Goal: Feedback & Contribution: Submit feedback/report problem

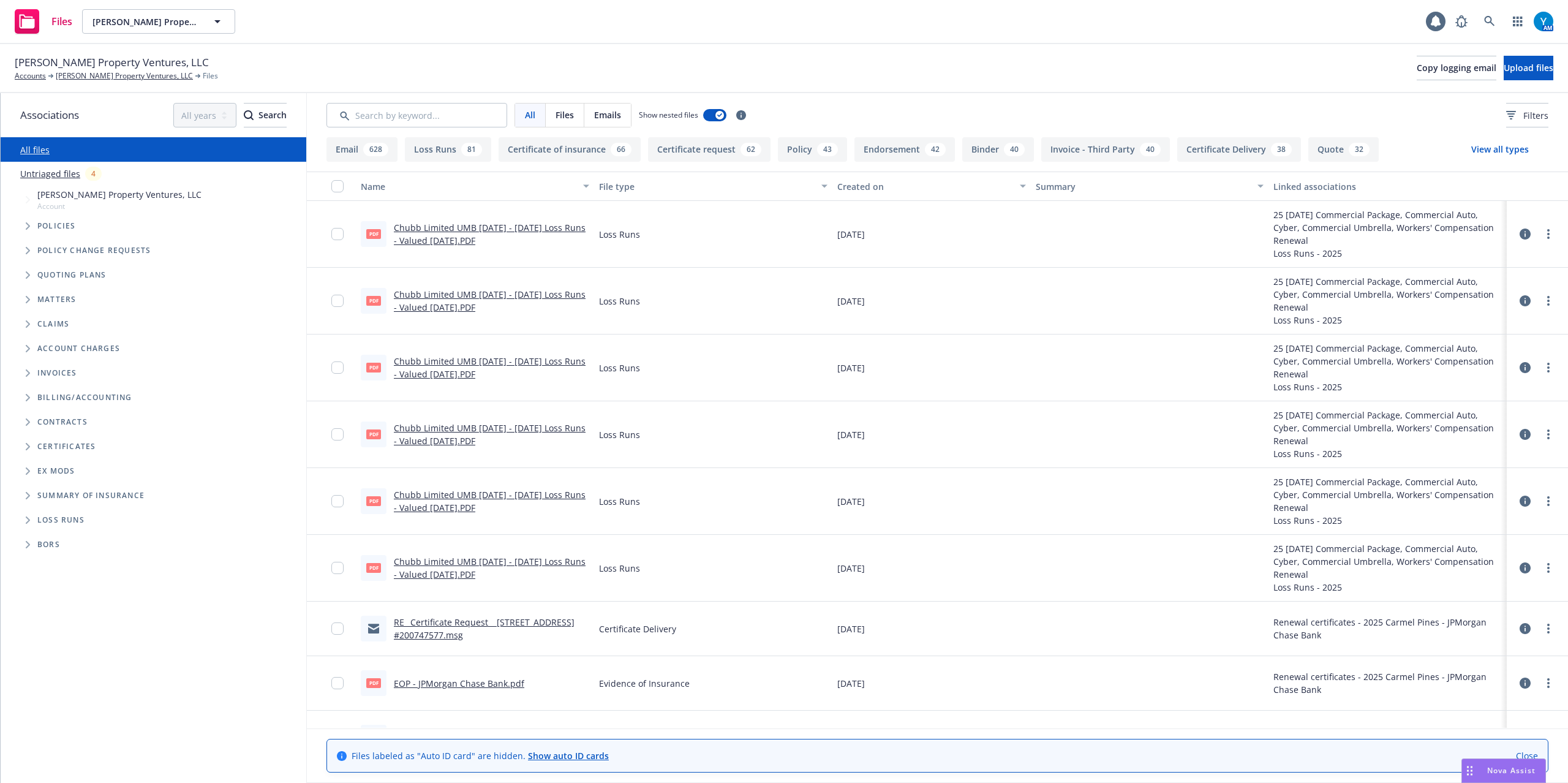
click at [28, 446] on icon "Folder Tree Example" at bounding box center [27, 446] width 5 height 7
click at [37, 469] on icon "Folder Tree Example" at bounding box center [37, 469] width 5 height 7
click at [35, 541] on icon "Folder Tree Example" at bounding box center [37, 543] width 5 height 7
click at [182, 588] on link "2025 Carmel Pines - JPMorgan Chase Bank" at bounding box center [134, 589] width 173 height 13
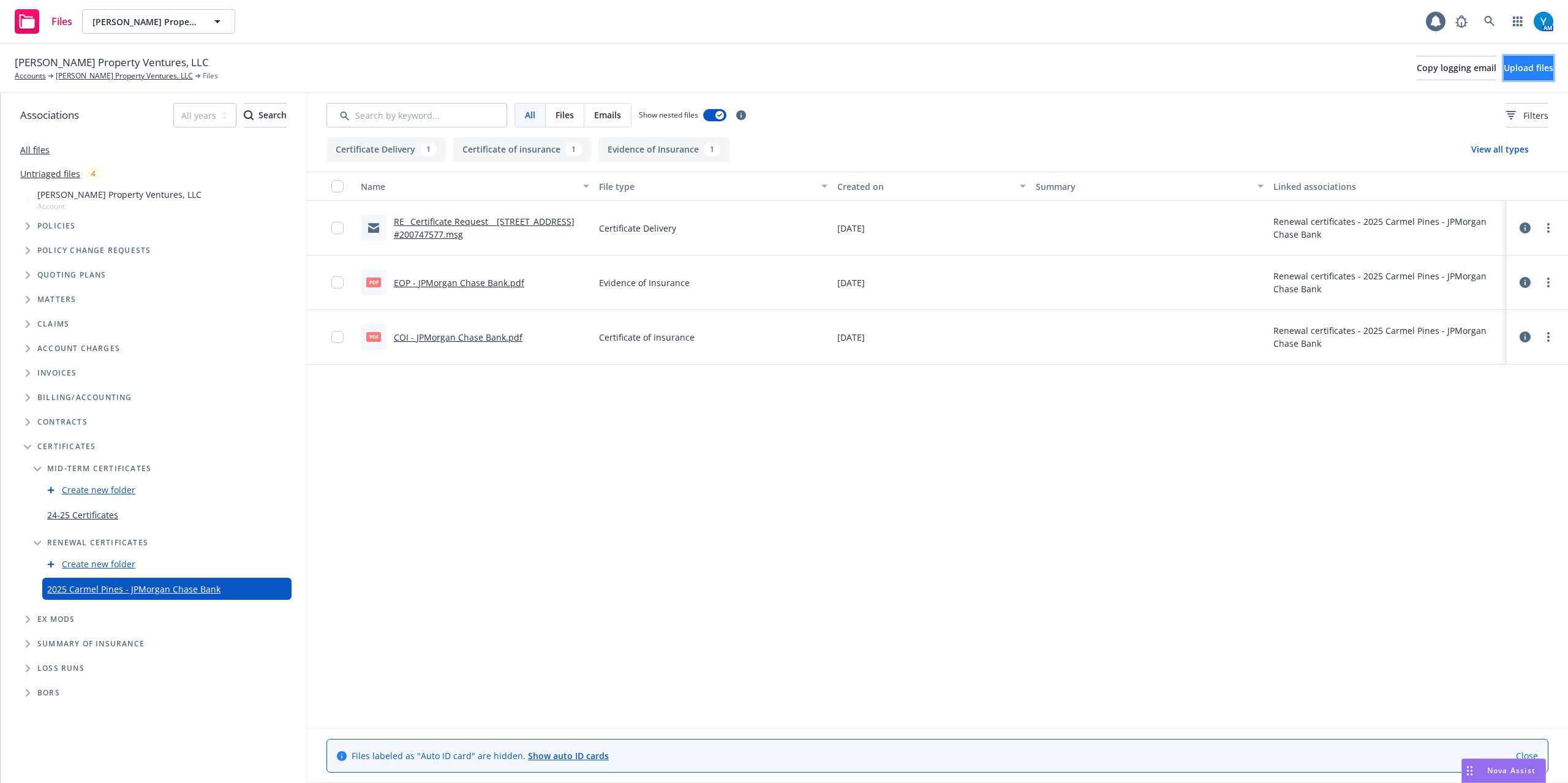
click at [1507, 70] on span "Upload files" at bounding box center [1528, 67] width 50 height 12
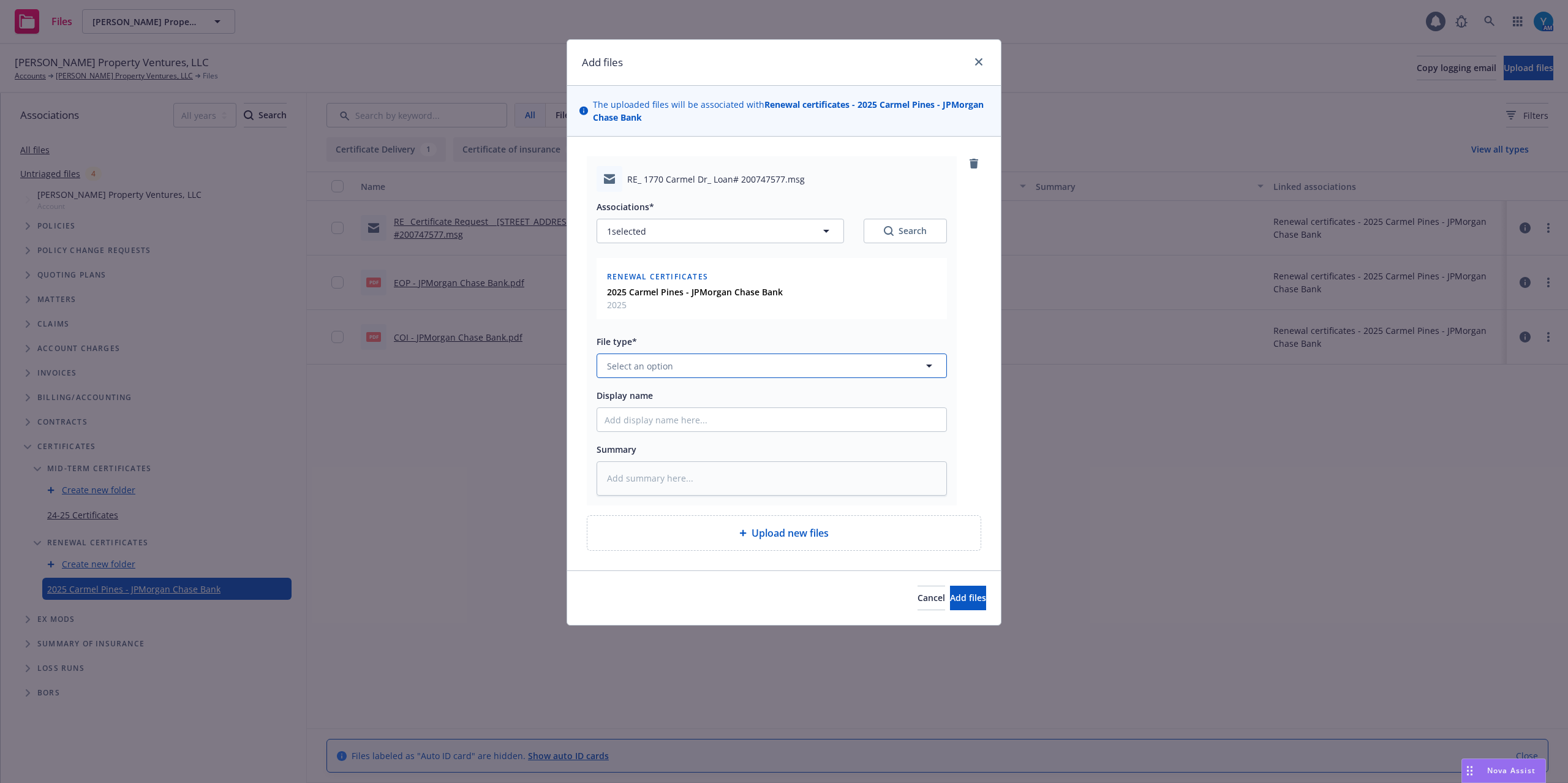
click at [677, 368] on button "Select an option" at bounding box center [772, 365] width 350 height 24
type input "e"
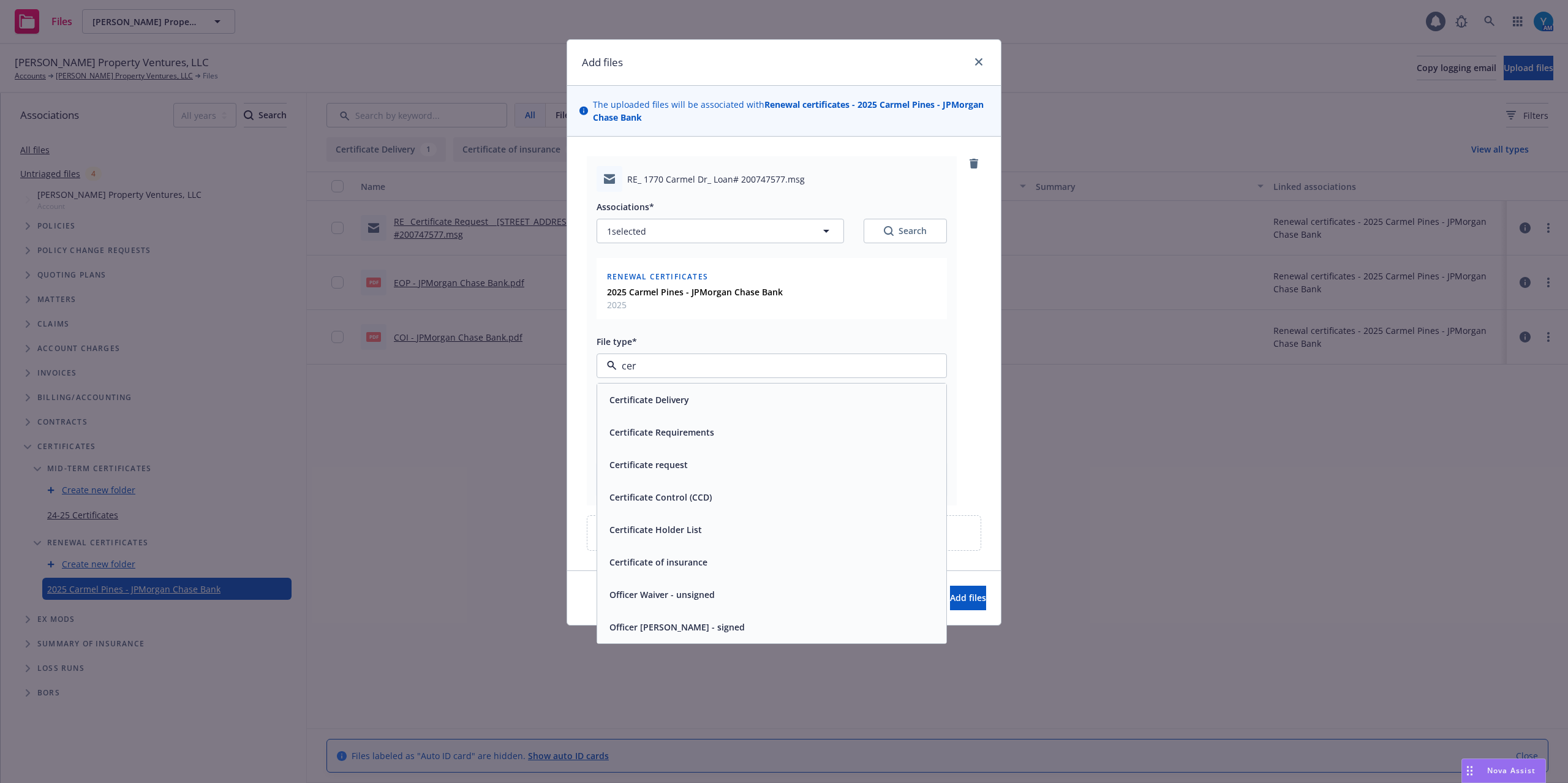
type input "cert"
click at [742, 399] on div "Certificate Delivery" at bounding box center [771, 400] width 334 height 18
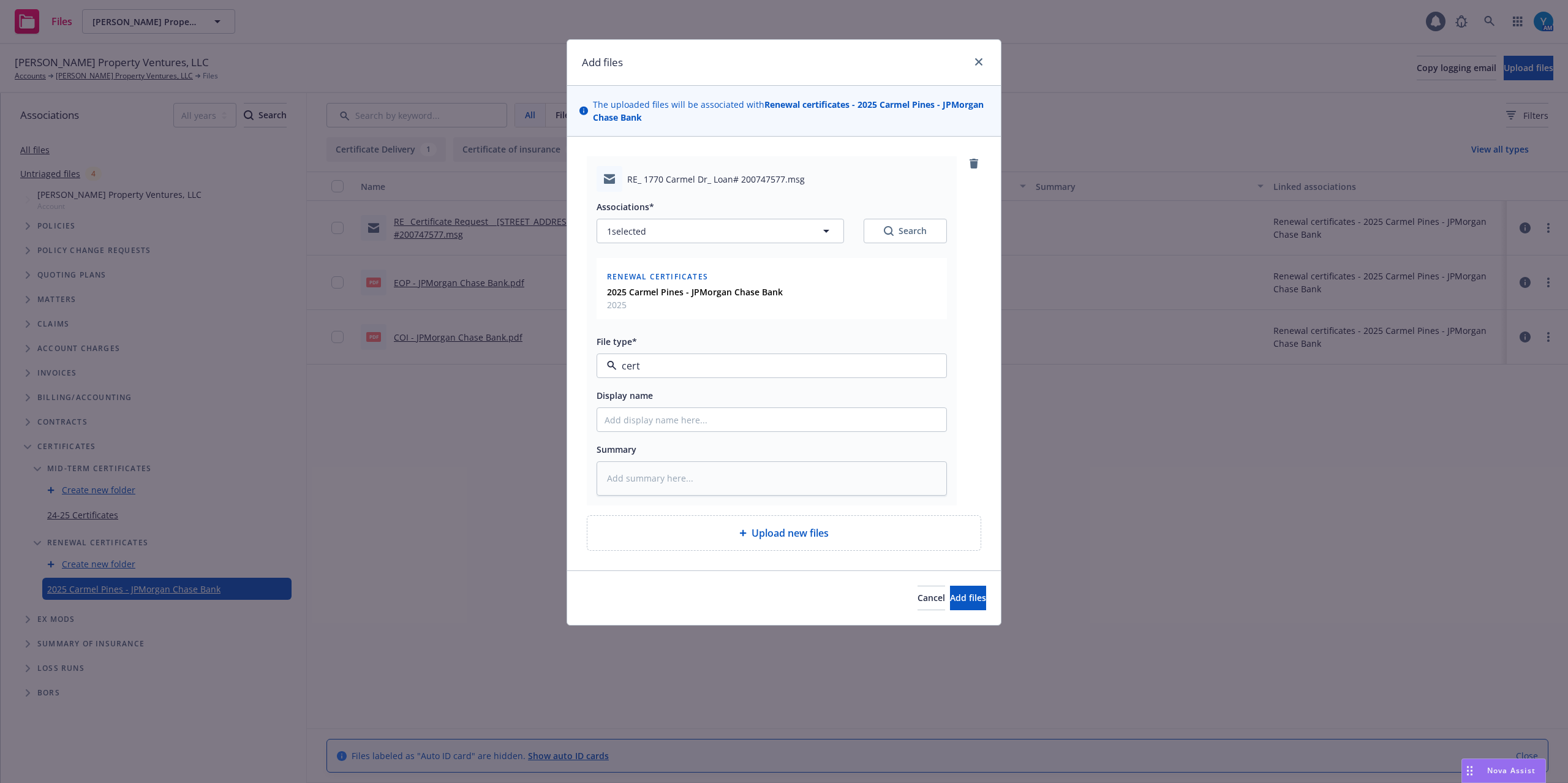
type textarea "x"
click at [714, 426] on input "Display name" at bounding box center [771, 420] width 350 height 23
type input "T"
type textarea "x"
type input "To"
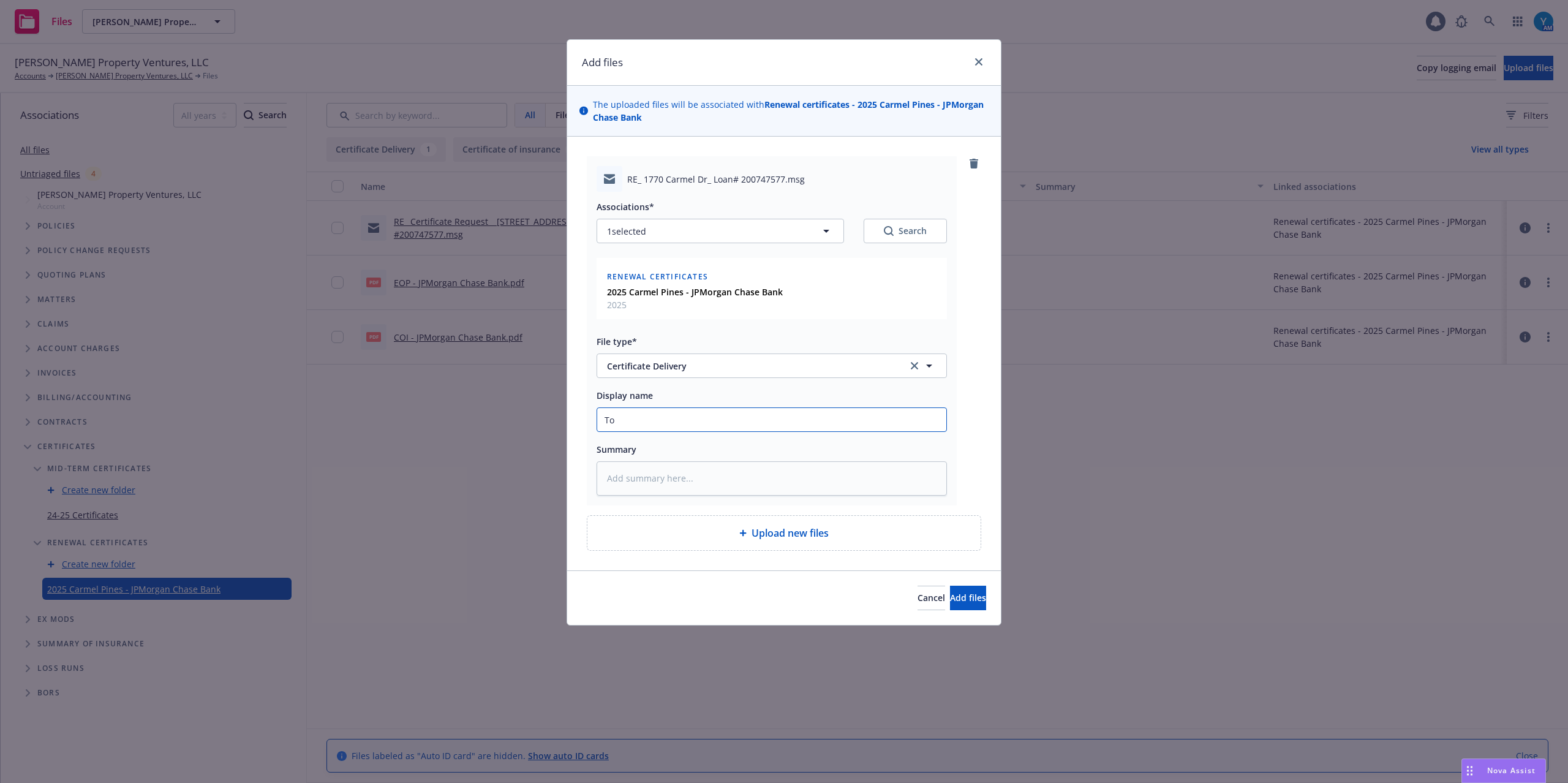
type textarea "x"
type input "To"
type textarea "x"
type input "To C"
type textarea "x"
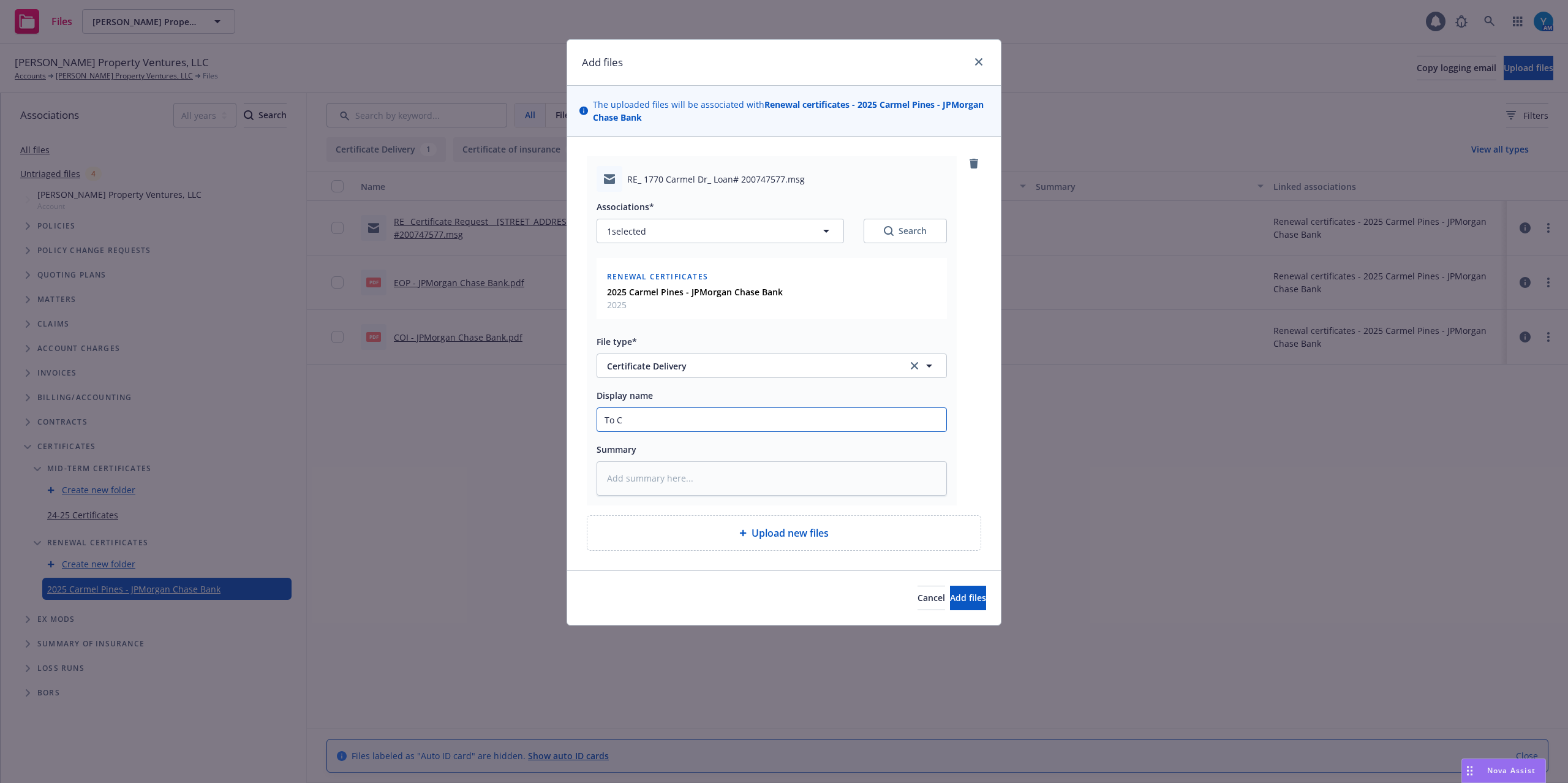
type input "To Ch"
type textarea "x"
type input "To Cha"
type textarea "x"
type input "To Chas"
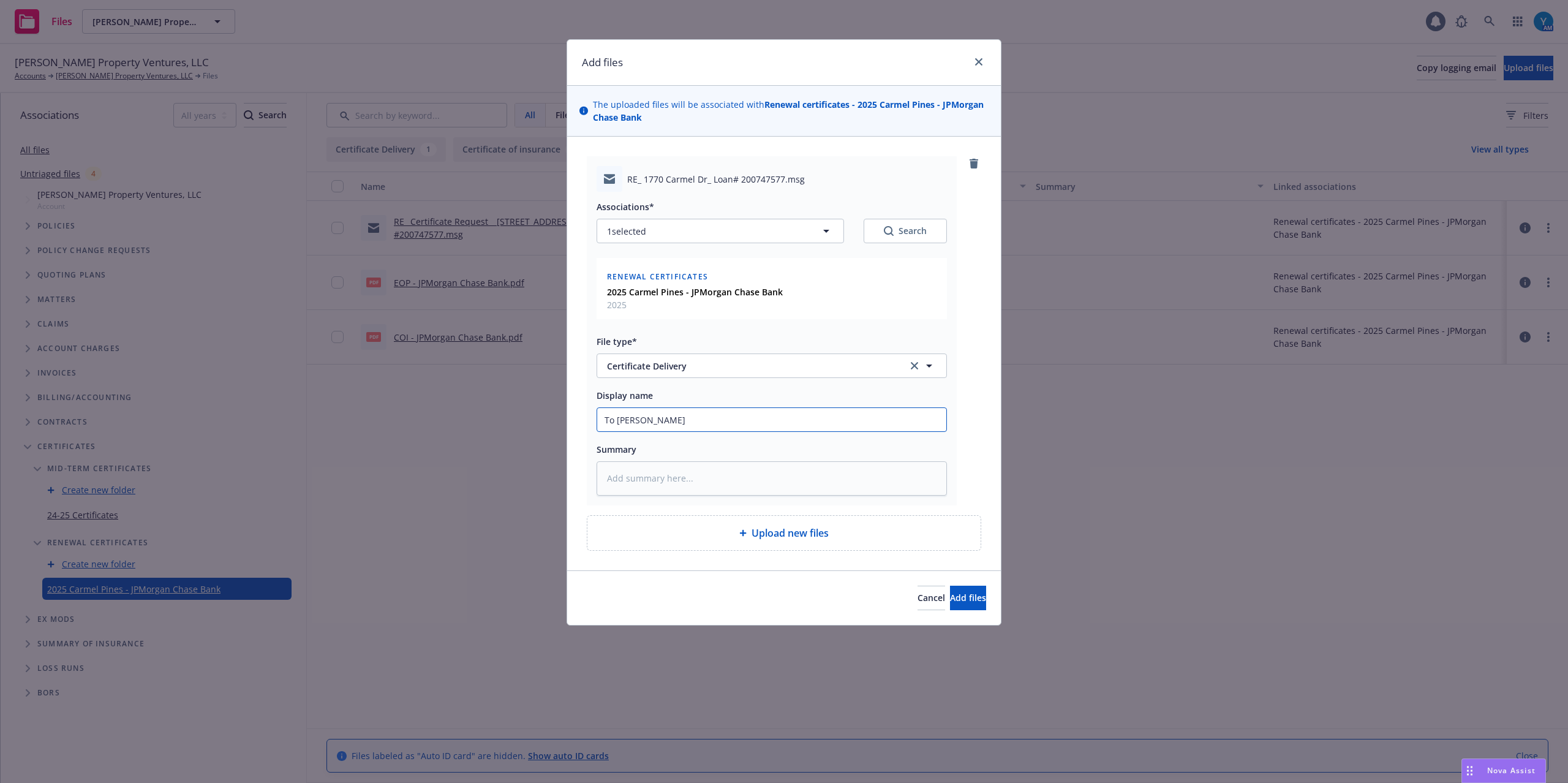
type textarea "x"
type input "To Chase"
type textarea "x"
type input "To Chase:"
type textarea "x"
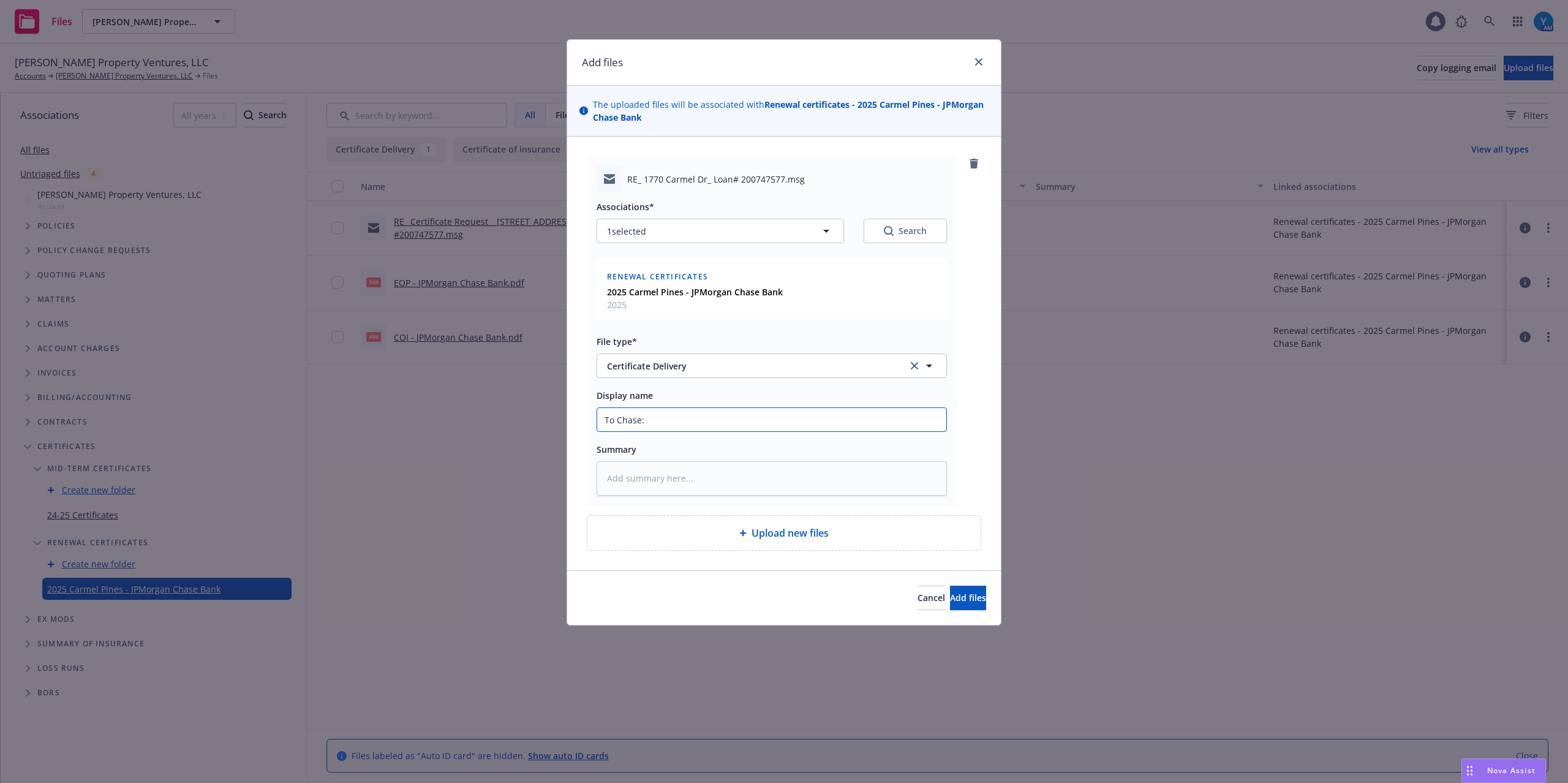
type input "To Chase:"
type textarea "x"
type input "To Chase: R"
type textarea "x"
type input "To Chase: Re"
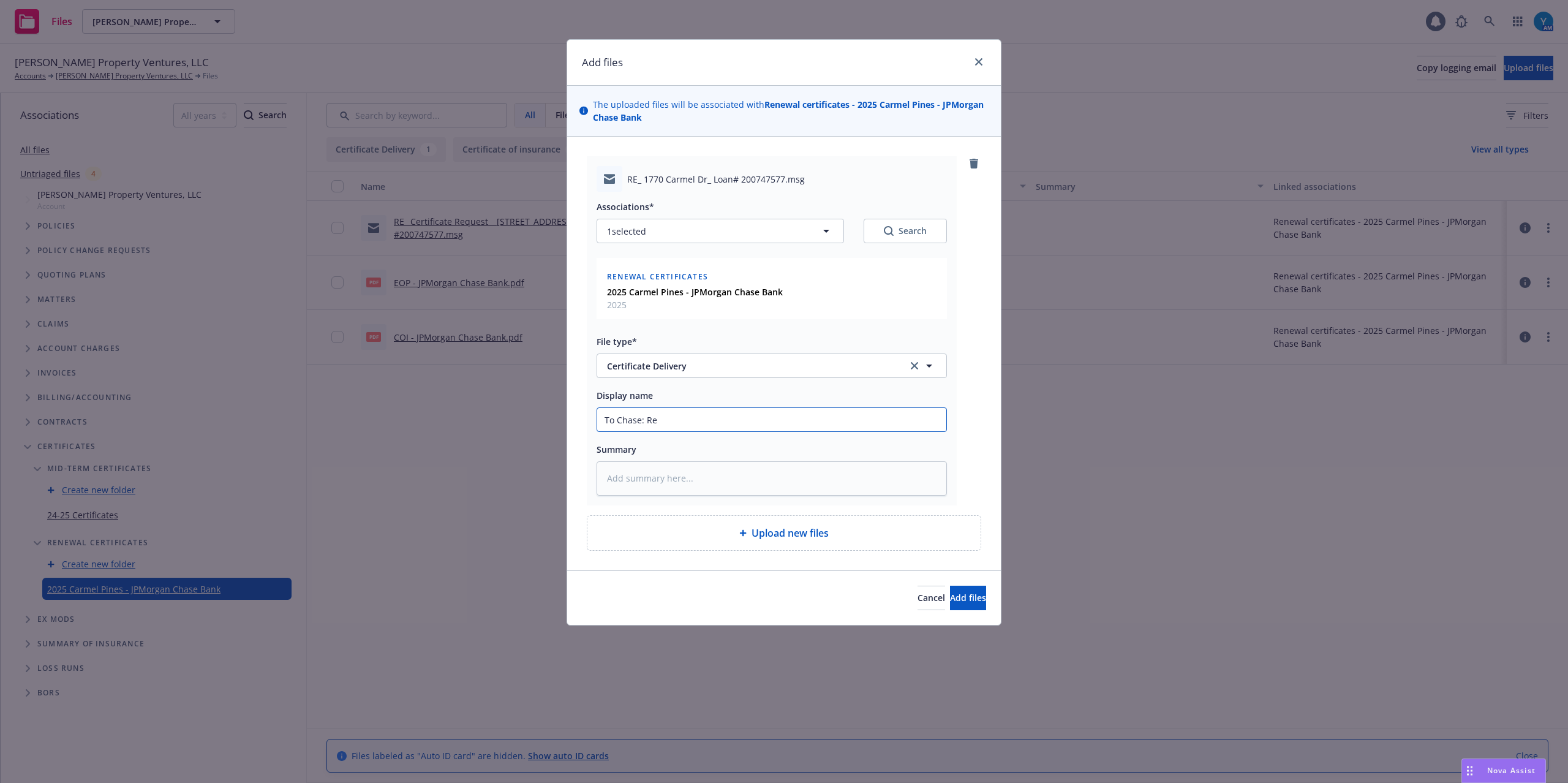
type textarea "x"
type input "To Chase: Rev"
type textarea "x"
type input "To Chase: Revi"
type textarea "x"
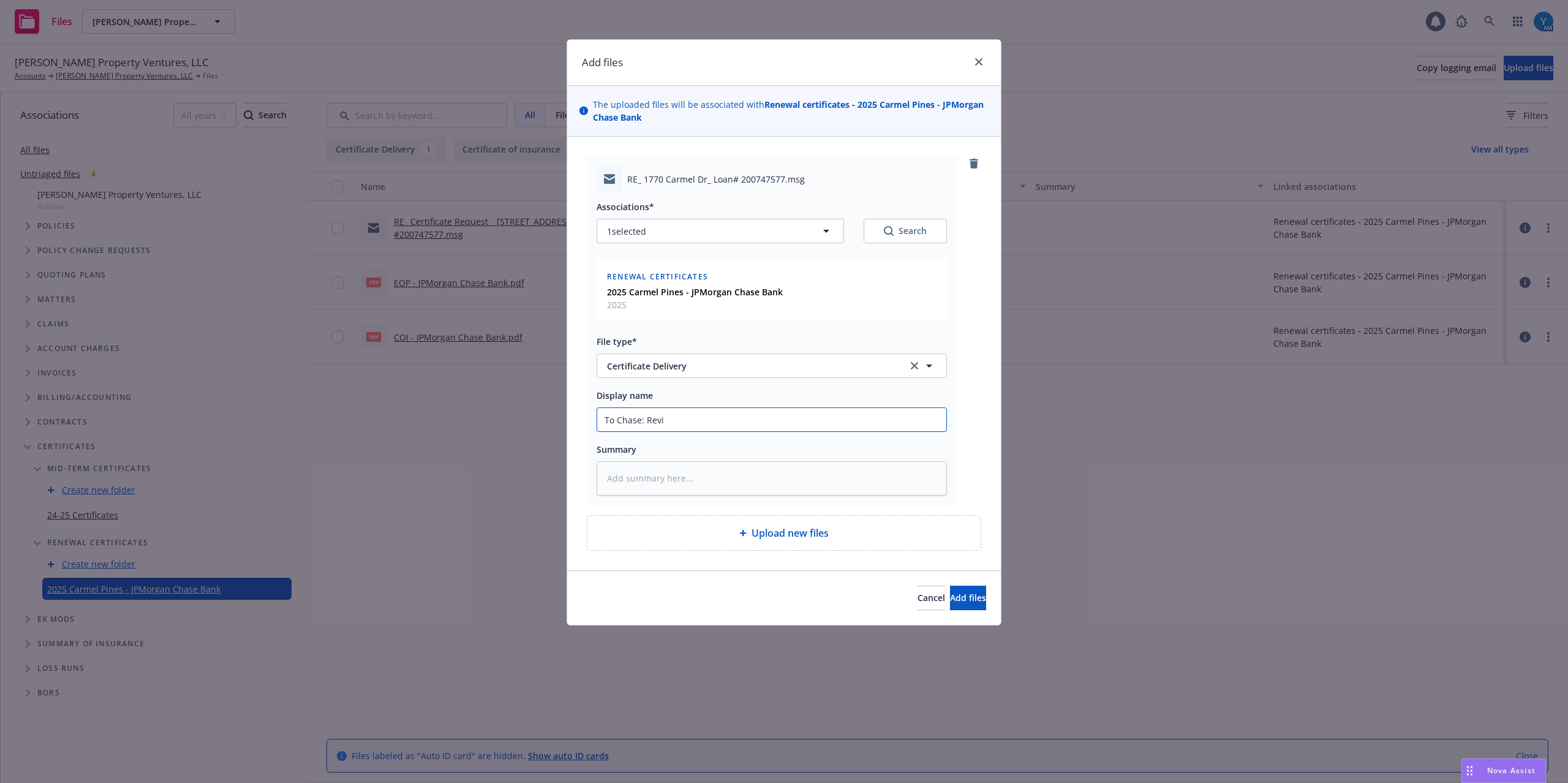
type input "To Chase: Revis"
type textarea "x"
type input "To Chase: Revise"
type textarea "x"
type input "To Chase: Revised"
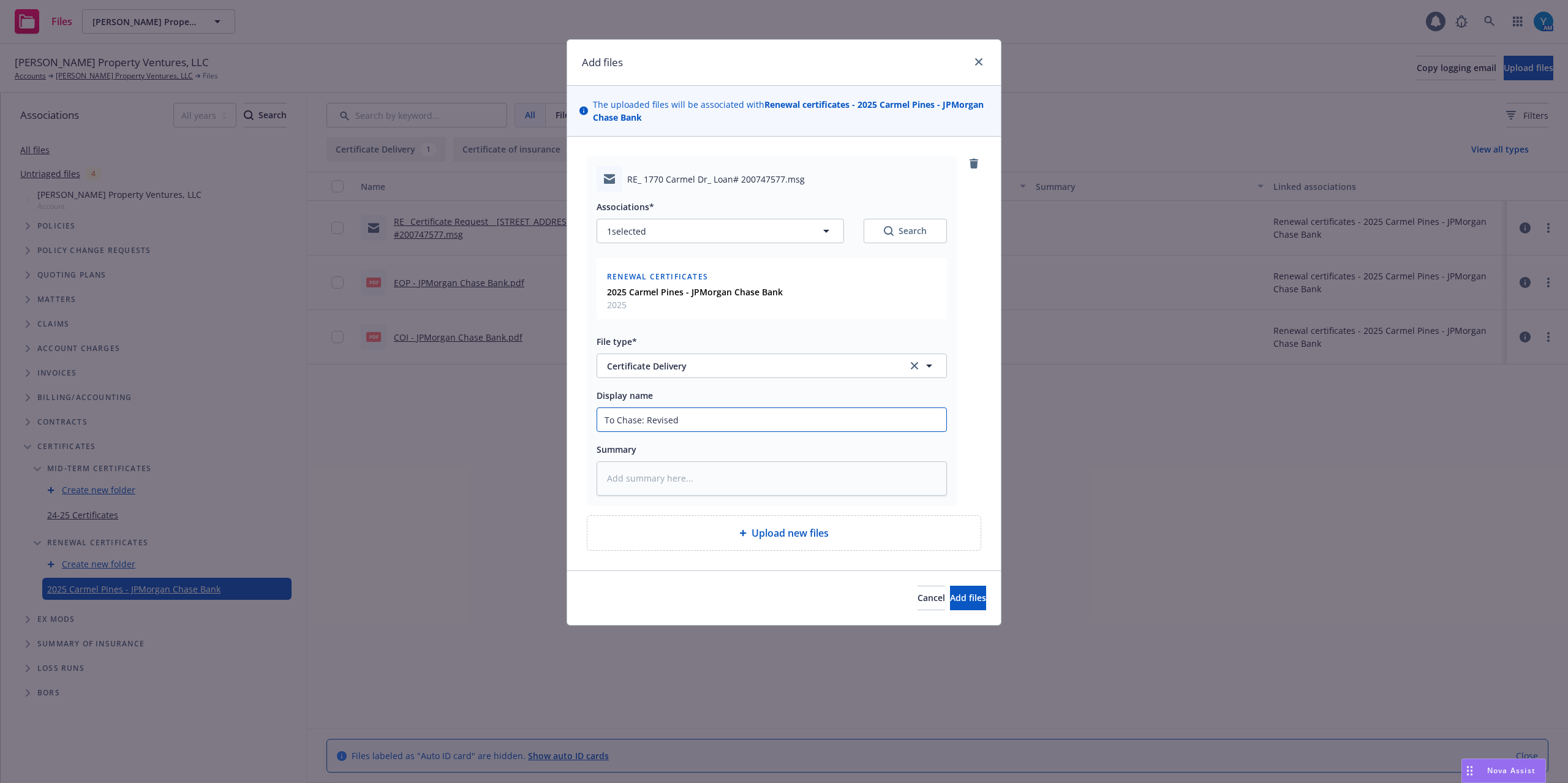
type textarea "x"
type input "To Chase: Revised E"
type textarea "x"
type input "To Chase: Revised EO"
type textarea "x"
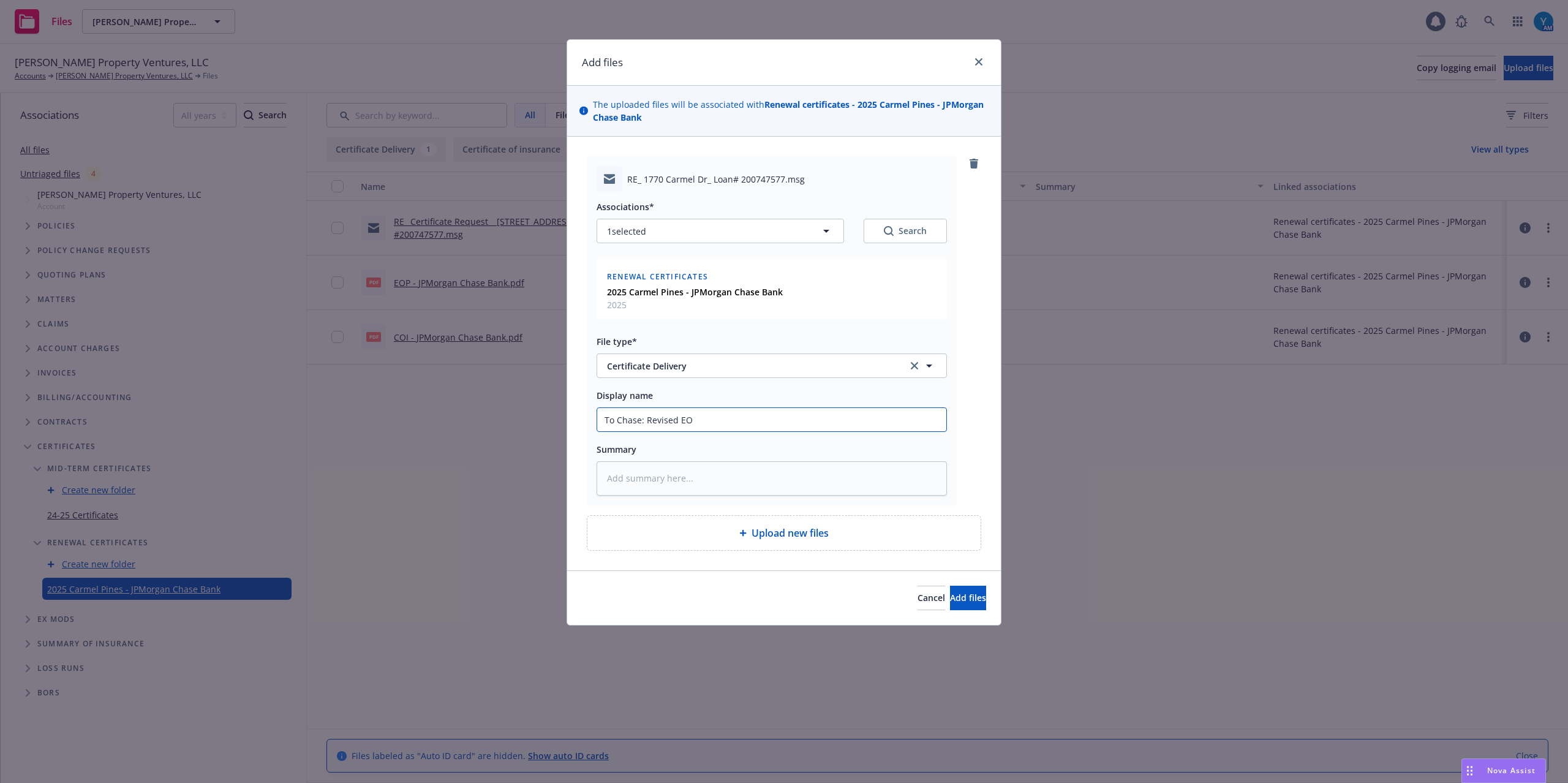
type input "To Chase: Revised EOP"
type textarea "x"
type input "To Chase: Revised EOP"
type textarea "x"
type input "To Chase: Revised EOP -"
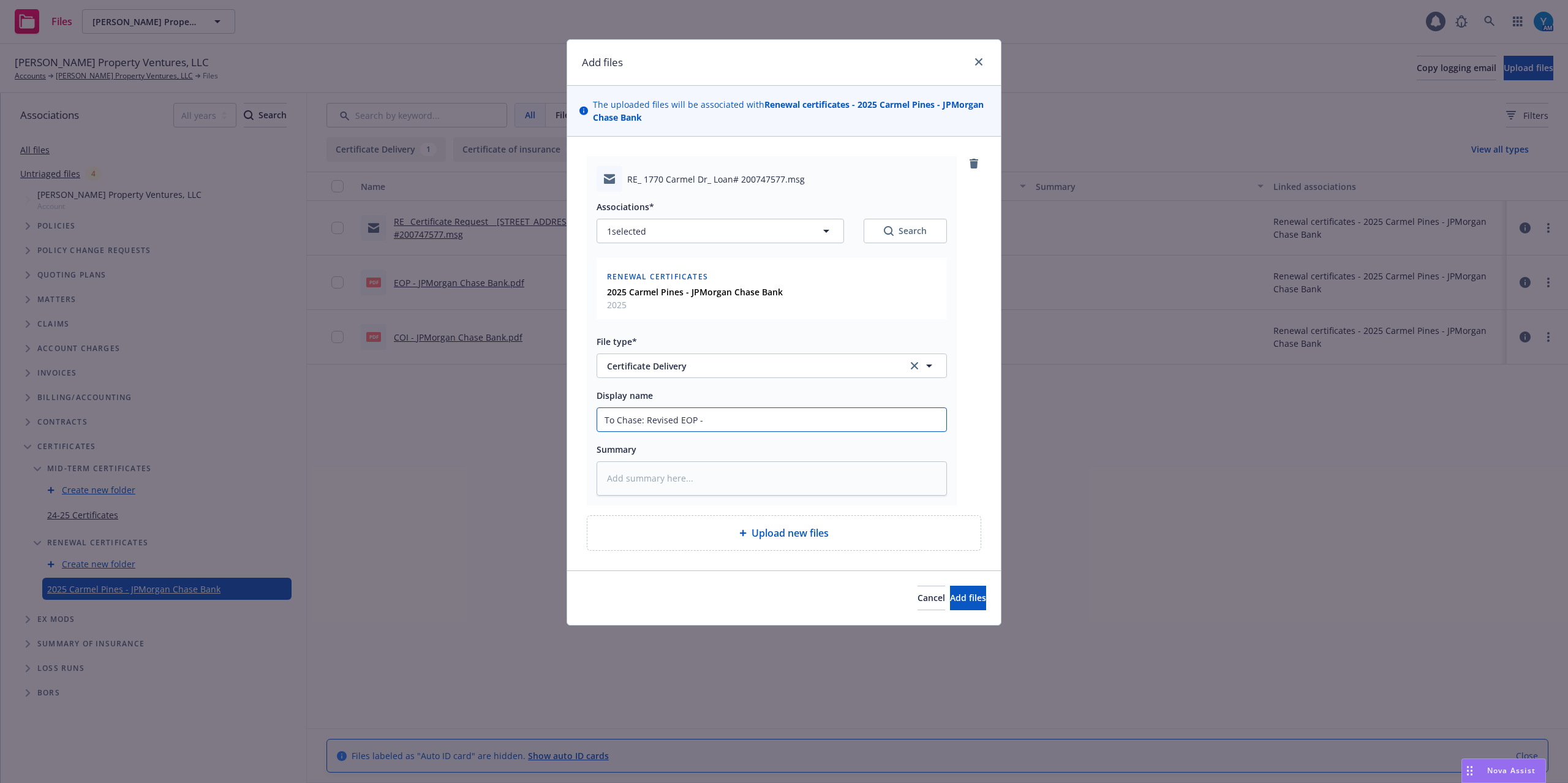
type textarea "x"
type input "To Chase: Revised EOP -"
type textarea "x"
type input "To Chase: Revised EOP - C"
type textarea "x"
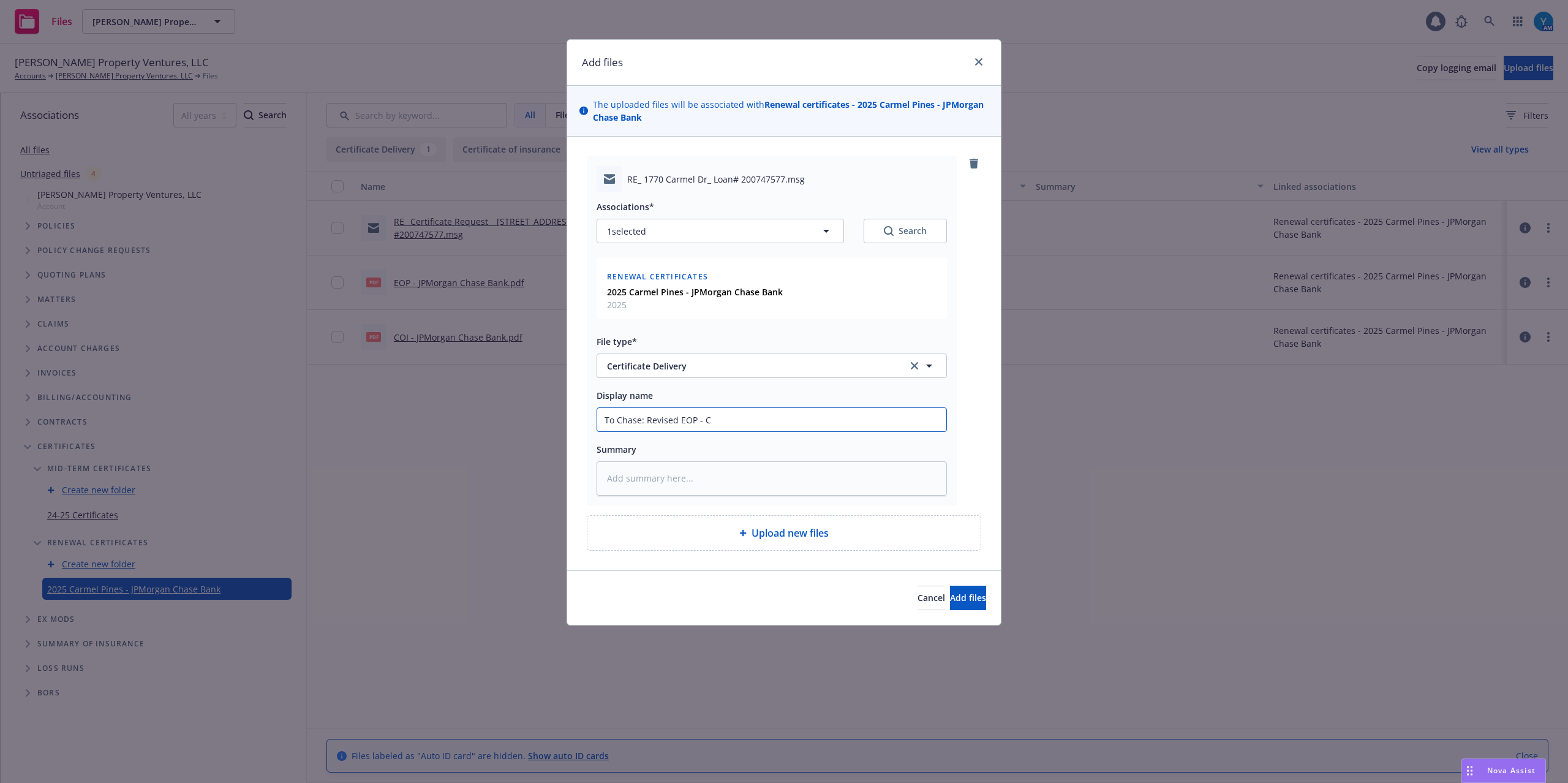
type input "To Chase: Revised EOP - Ca"
type textarea "x"
type input "To Chase: Revised EOP - Car"
type textarea "x"
type input "To Chase: Revised EOP - Carm"
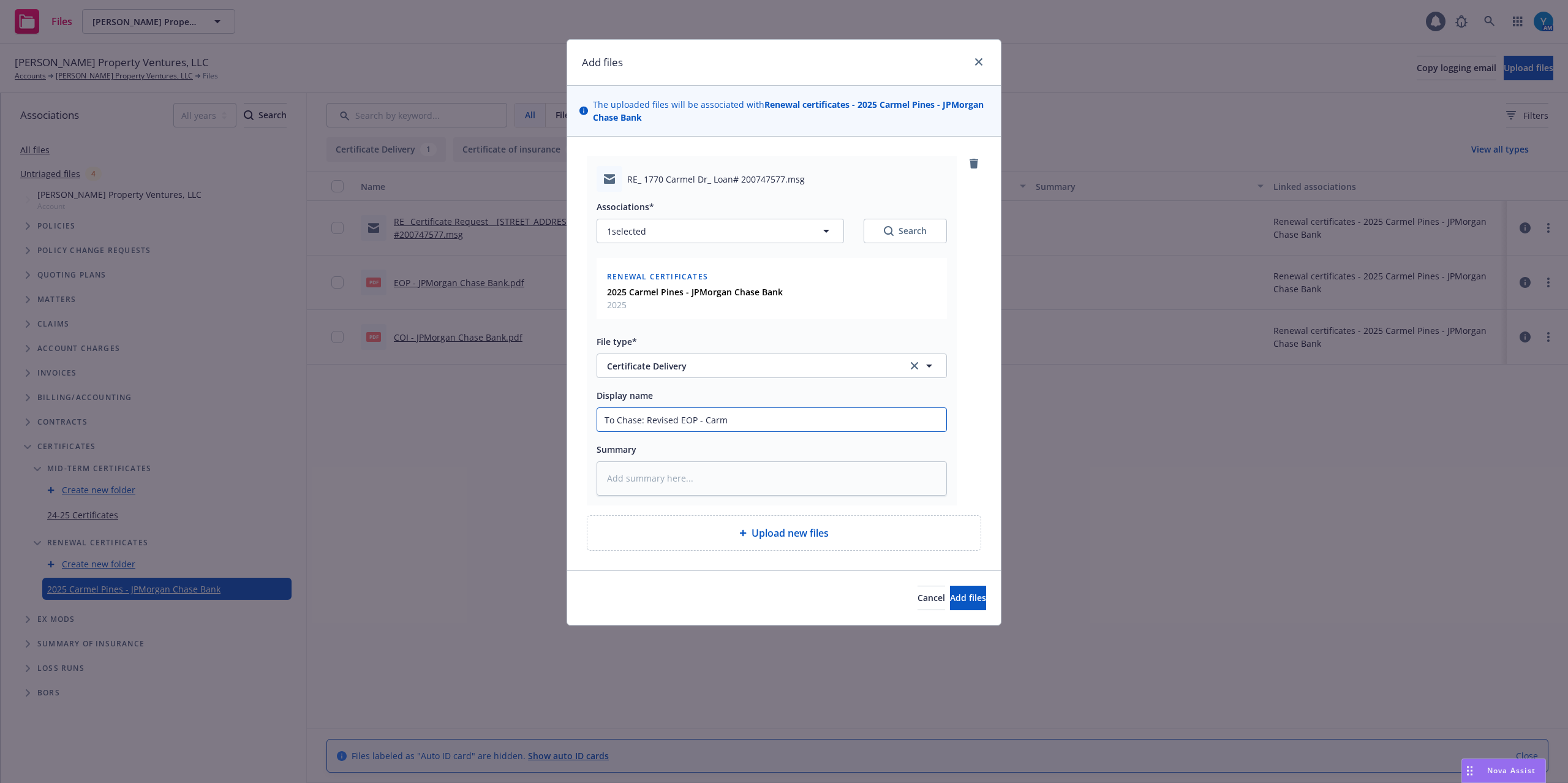
type textarea "x"
type input "To Chase: Revised EOP - Carme"
type textarea "x"
type input "To Chase: Revised EOP - Carmel"
type textarea "x"
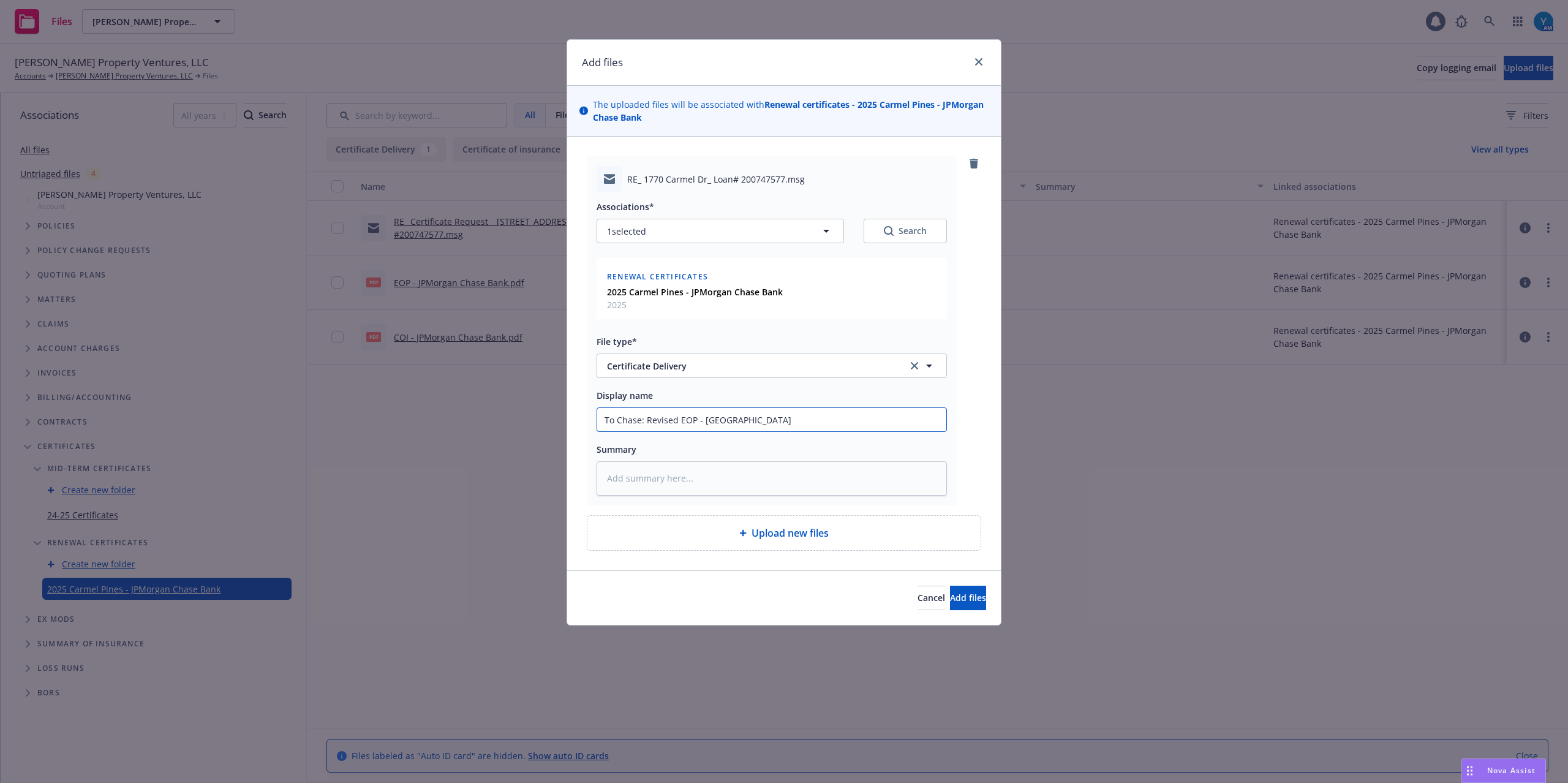
type input "To Chase: Revised EOP - Carmel"
type textarea "x"
type input "To Chase: Revised EOP - Carmel P"
type textarea "x"
type input "To Chase: Revised EOP - Carmel Pi"
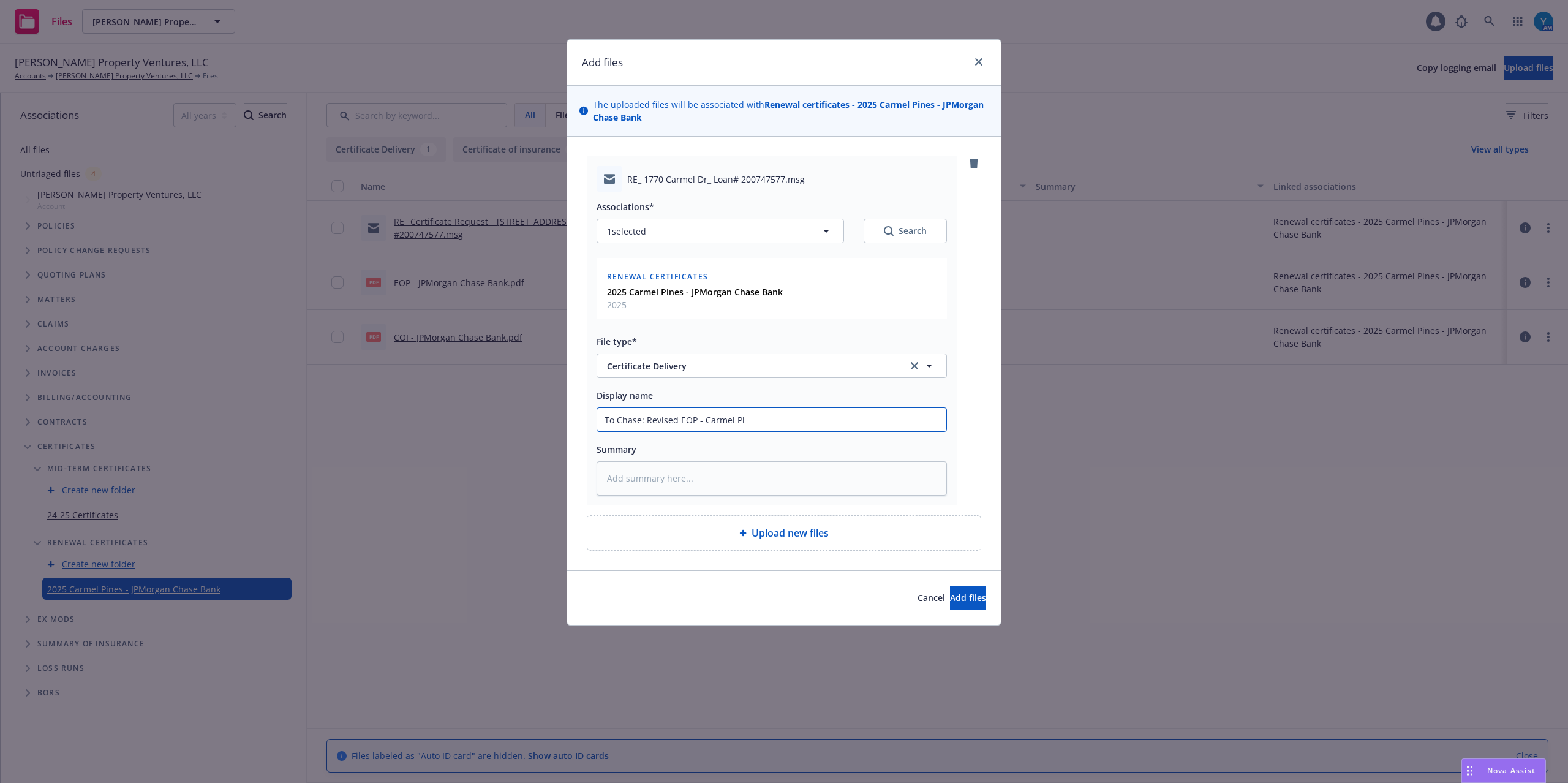
type textarea "x"
type input "To Chase: Revised EOP - Carmel Pin"
type textarea "x"
type input "To Chase: Revised EOP - Carmel Pine"
type textarea "x"
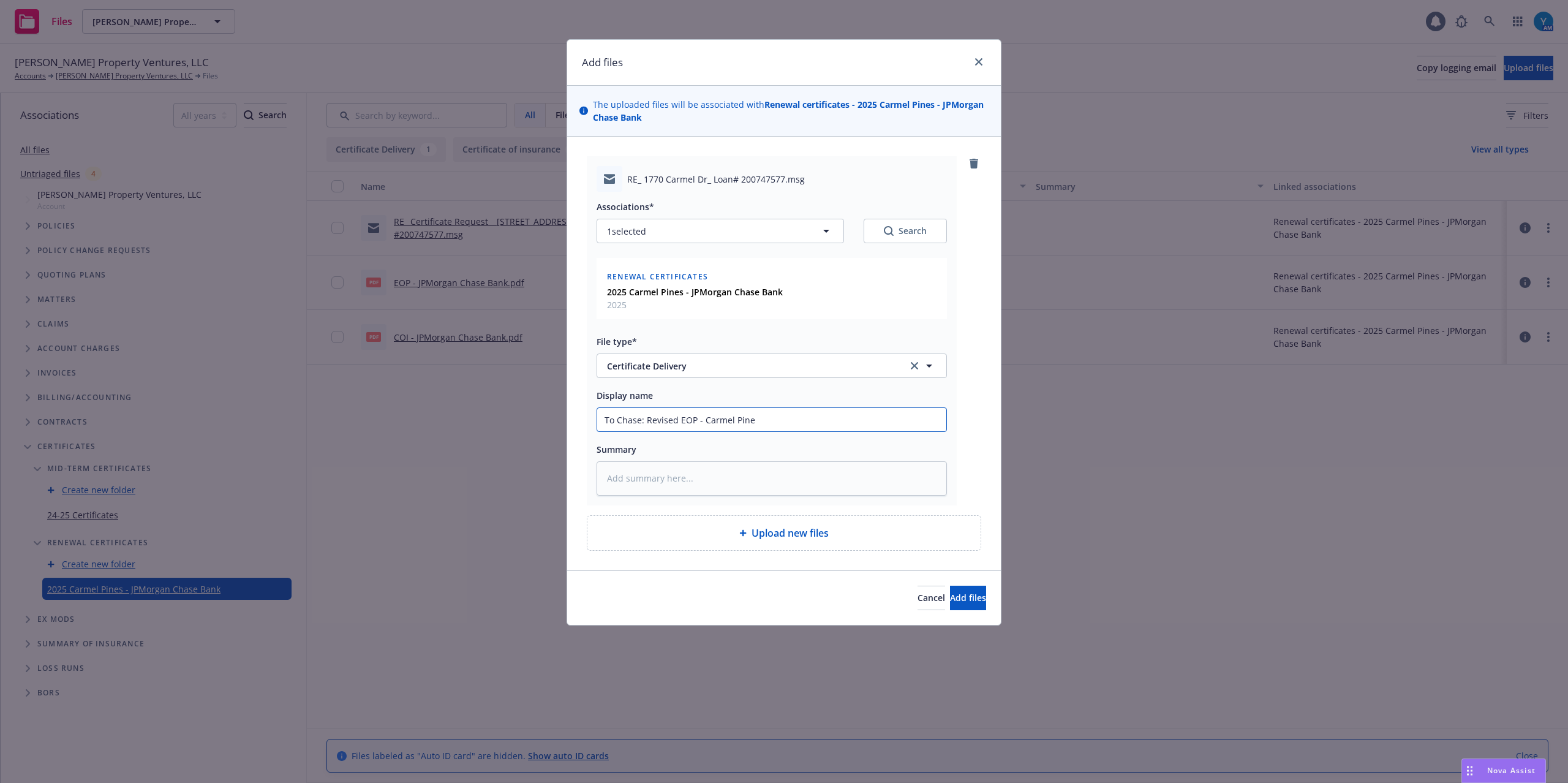
type input "To Chase: Revised EOP - Carmel Pines"
type textarea "x"
type input "To Chase: Revised EOP - Carmel Pines"
type textarea "x"
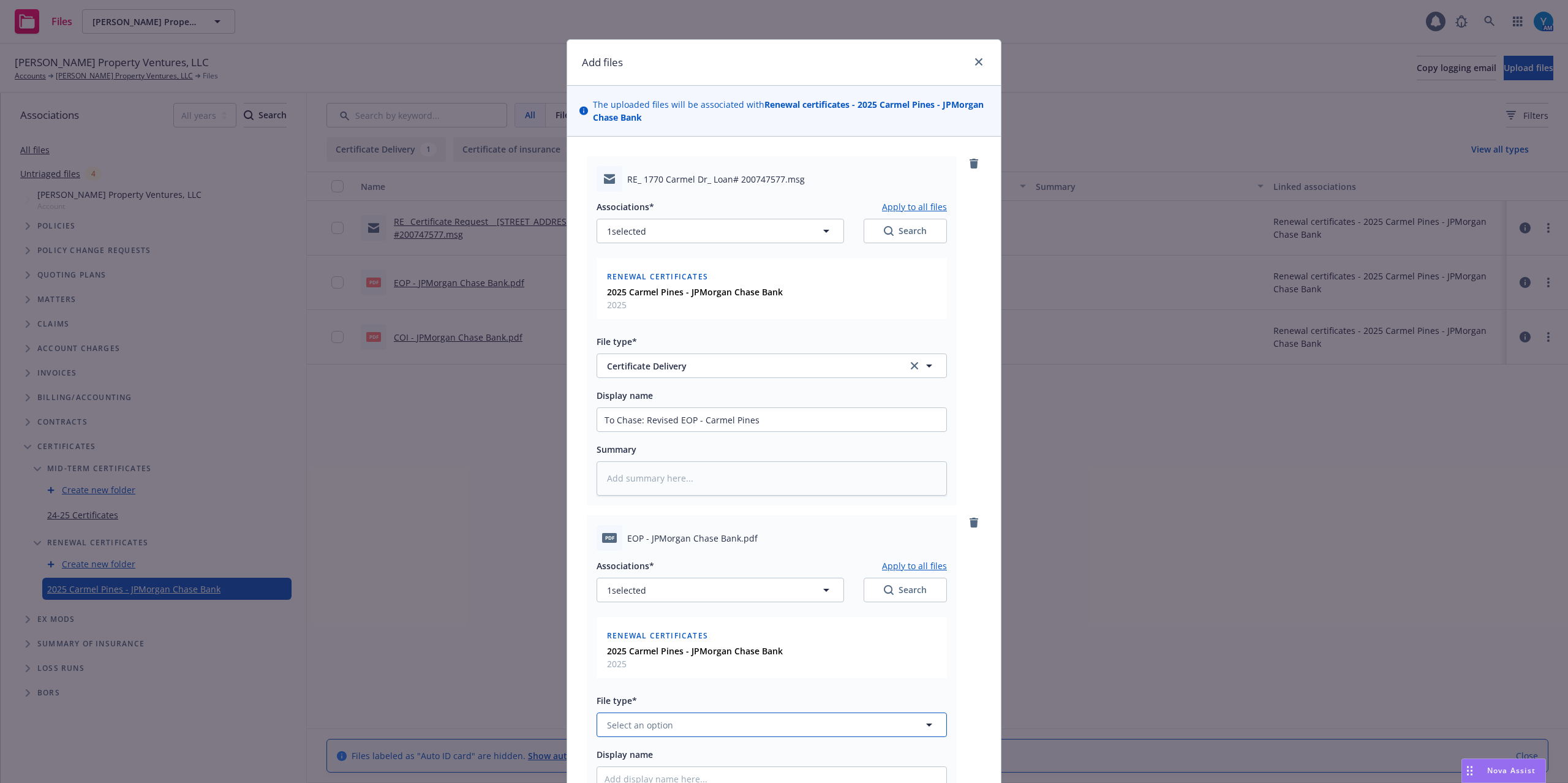
click at [664, 718] on button "Select an option" at bounding box center [772, 724] width 350 height 24
type input "evide"
click at [694, 695] on span "Evidence of Insurance" at bounding box center [655, 690] width 91 height 13
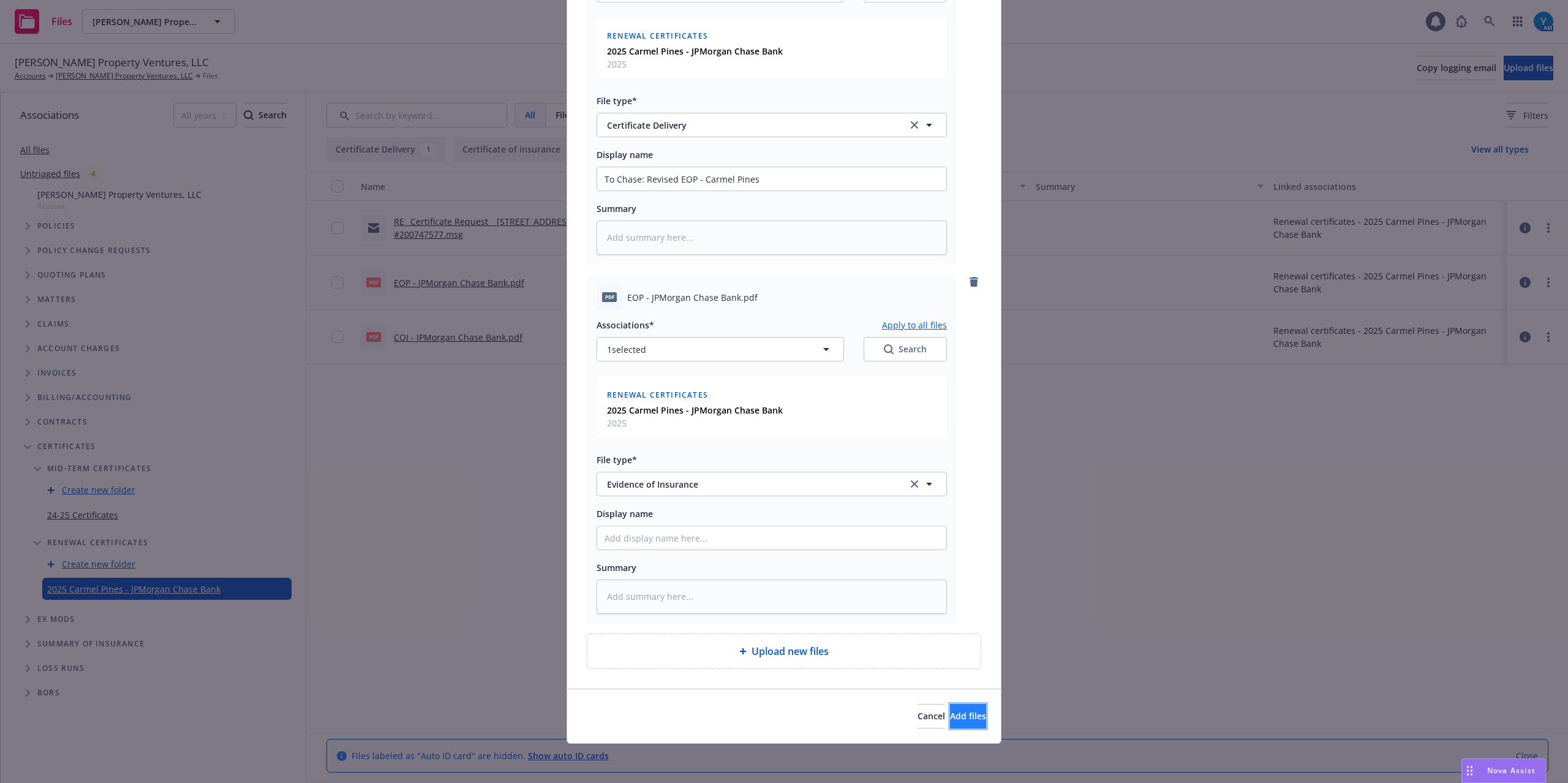
click at [950, 711] on span "Add files" at bounding box center [968, 715] width 36 height 12
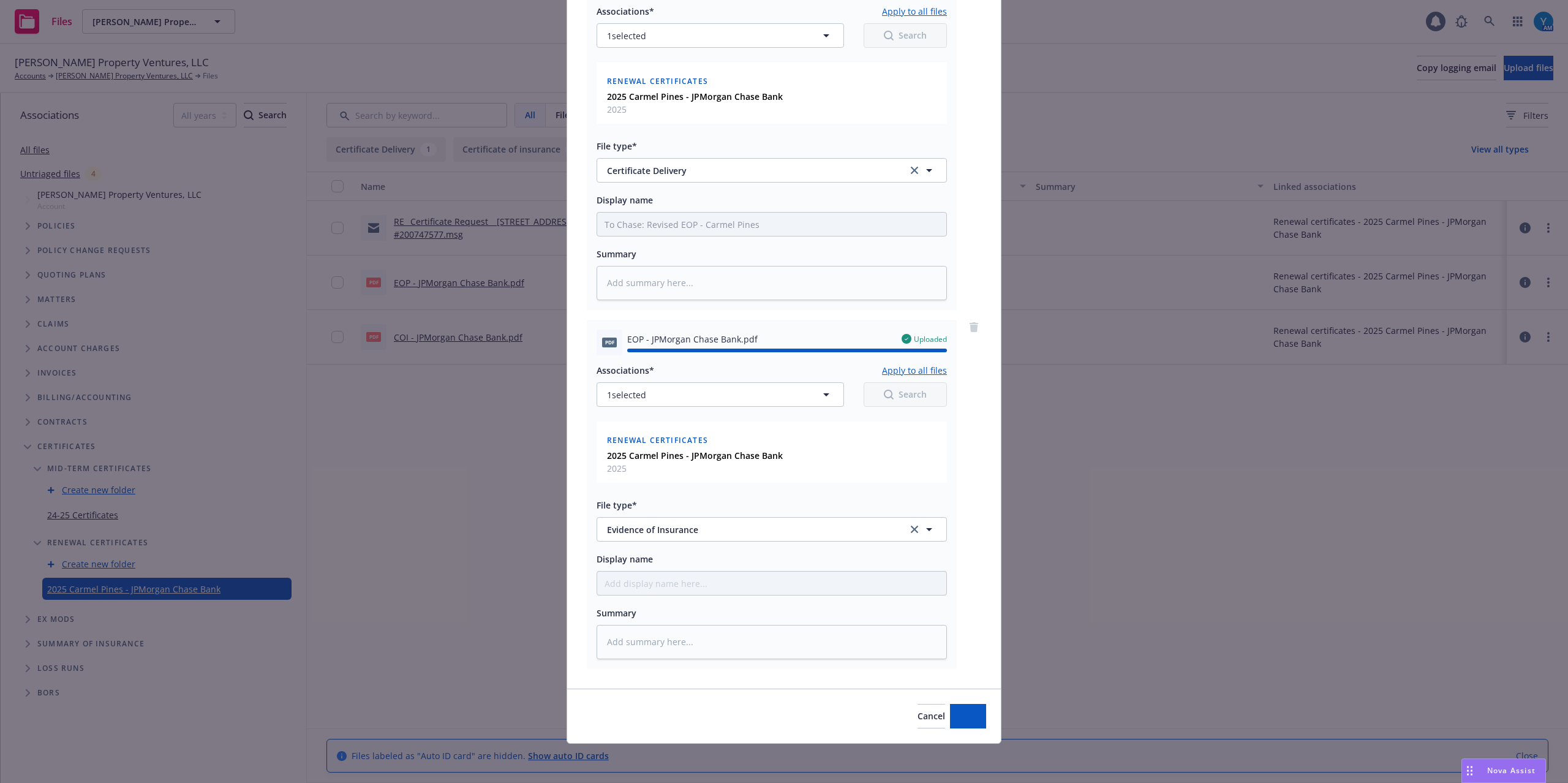
type textarea "x"
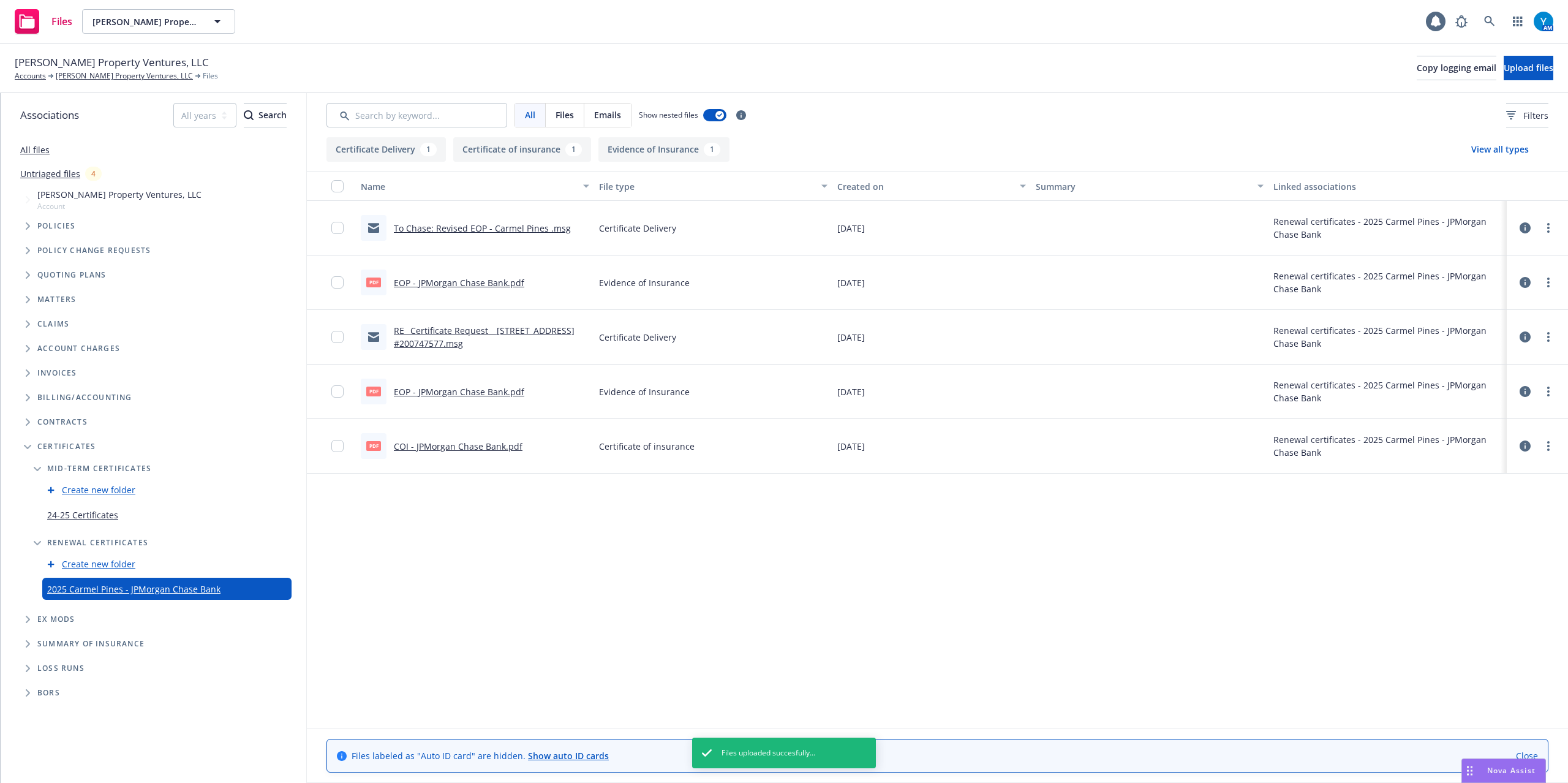
drag, startPoint x: 87, startPoint y: 77, endPoint x: 285, endPoint y: 58, distance: 198.9
click at [87, 77] on link "[PERSON_NAME] Property Ventures, LLC" at bounding box center [125, 76] width 137 height 11
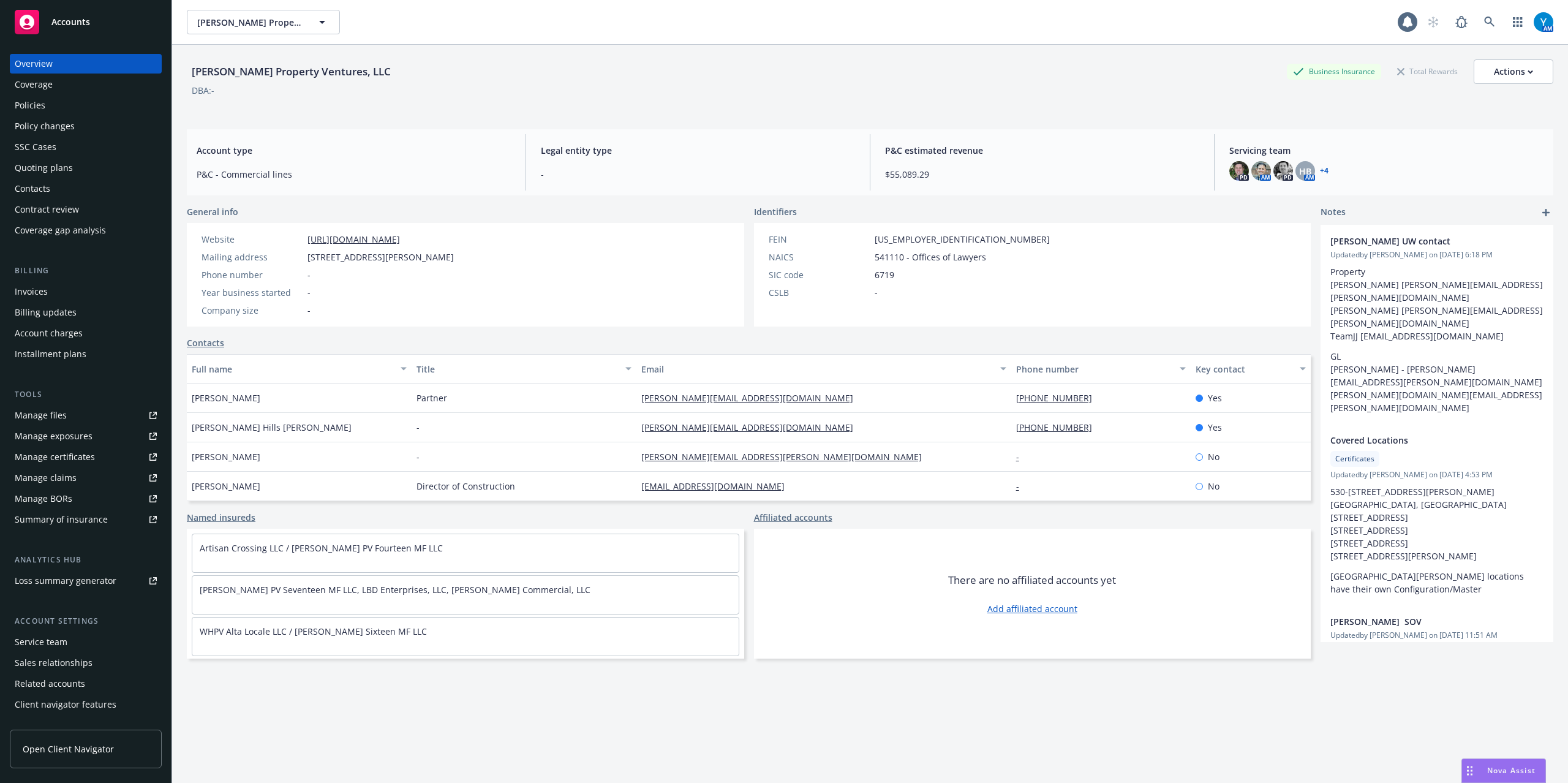
click at [92, 27] on div "Accounts" at bounding box center [85, 22] width 142 height 24
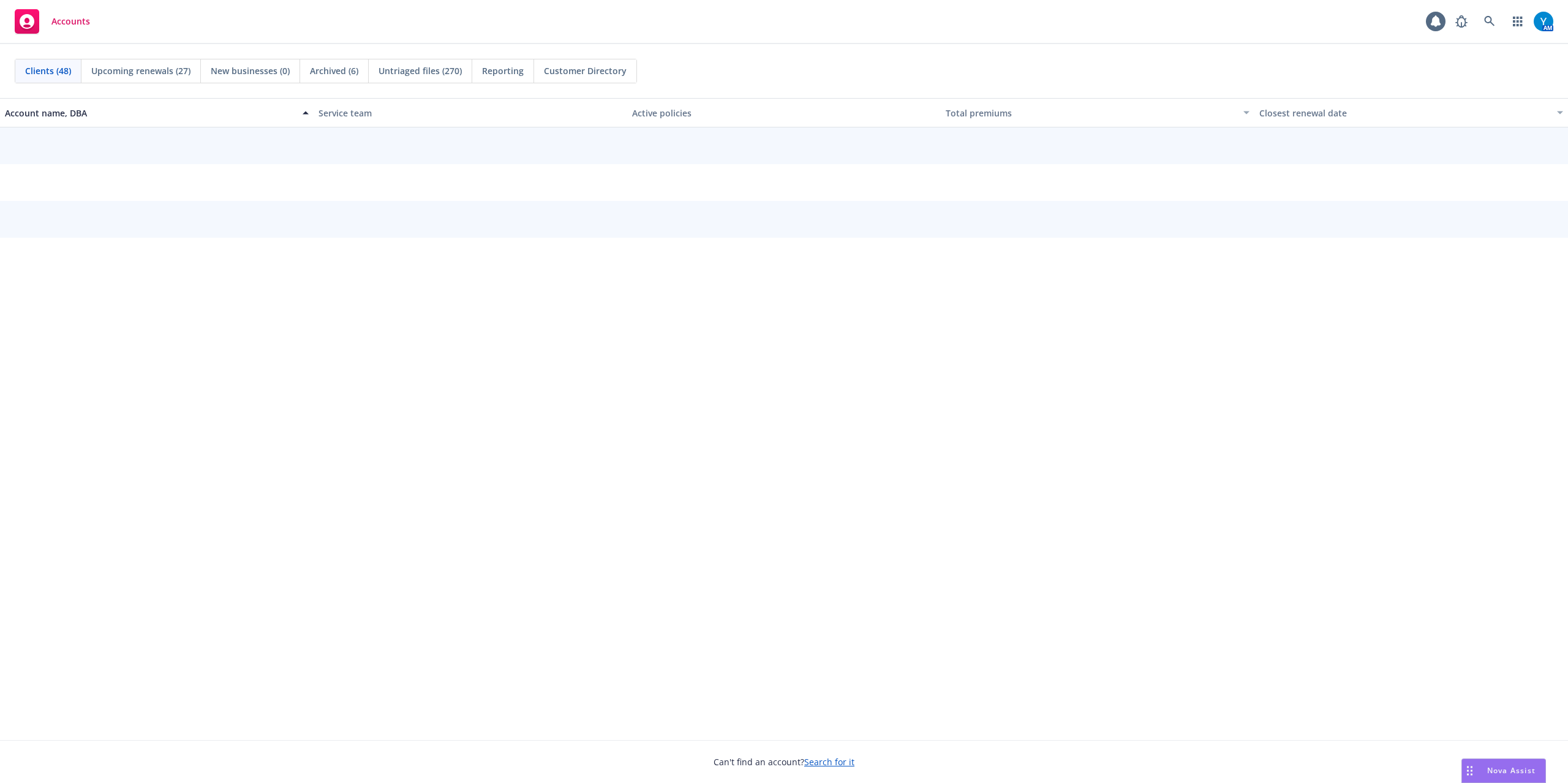
click at [498, 70] on span "Reporting" at bounding box center [503, 70] width 42 height 13
